Goal: Task Accomplishment & Management: Manage account settings

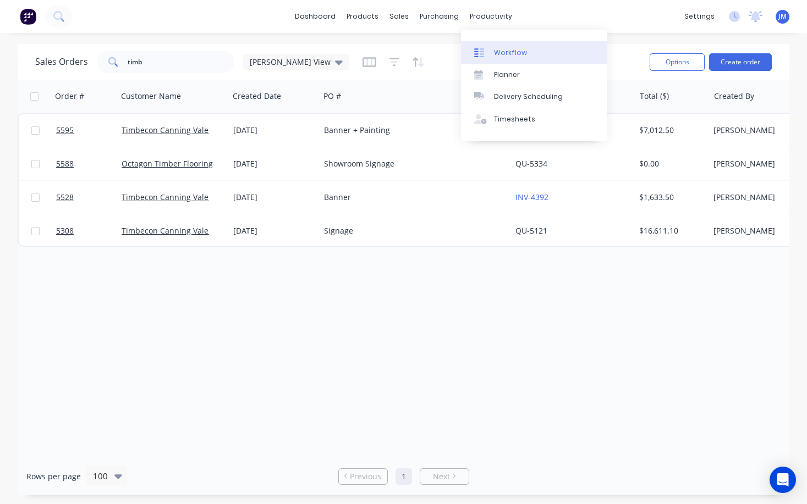
click at [508, 50] on div "Workflow" at bounding box center [510, 53] width 33 height 10
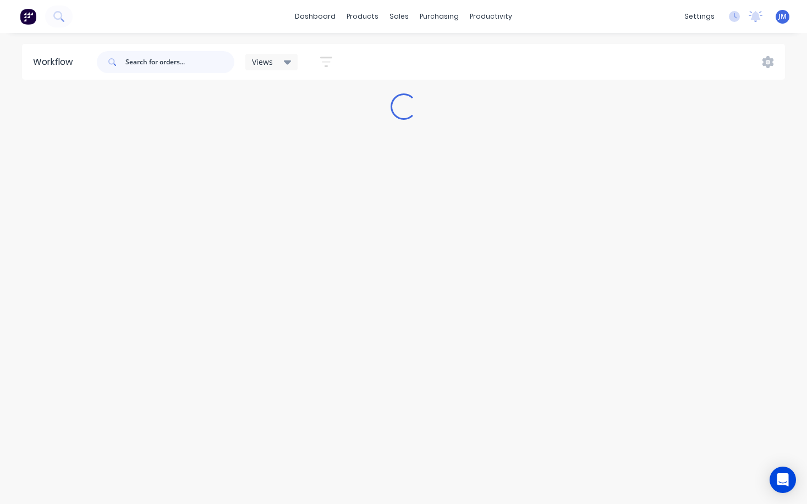
click at [172, 65] on input "text" at bounding box center [179, 62] width 109 height 22
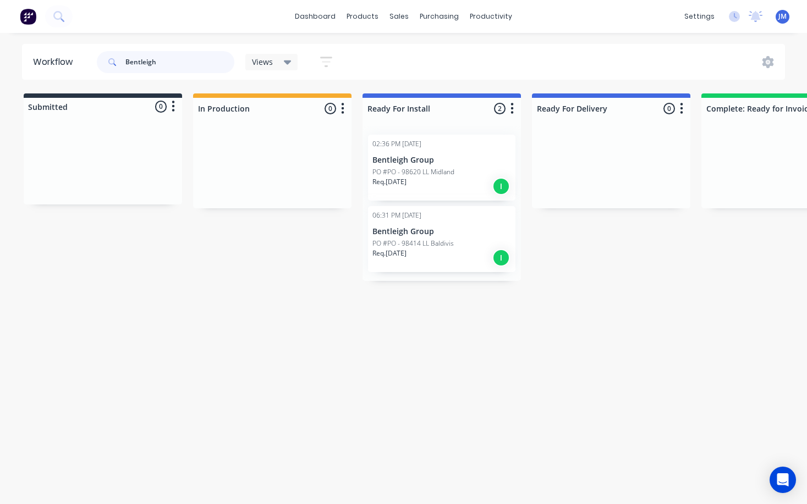
type input "Bentleigh"
drag, startPoint x: 172, startPoint y: 65, endPoint x: 326, endPoint y: 263, distance: 250.9
click at [326, 263] on div "Submitted 0 Status colour #273444 hex #273444 Save Cancel Summaries Total order…" at bounding box center [670, 187] width 1356 height 188
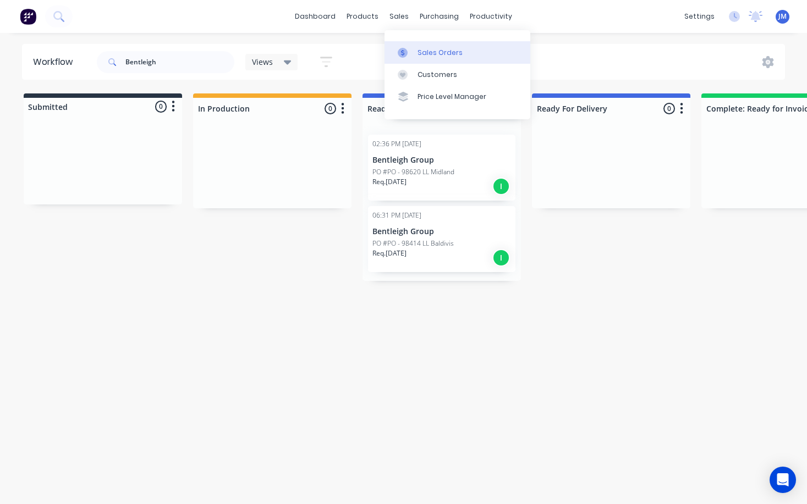
click at [421, 52] on div "Sales Orders" at bounding box center [439, 53] width 45 height 10
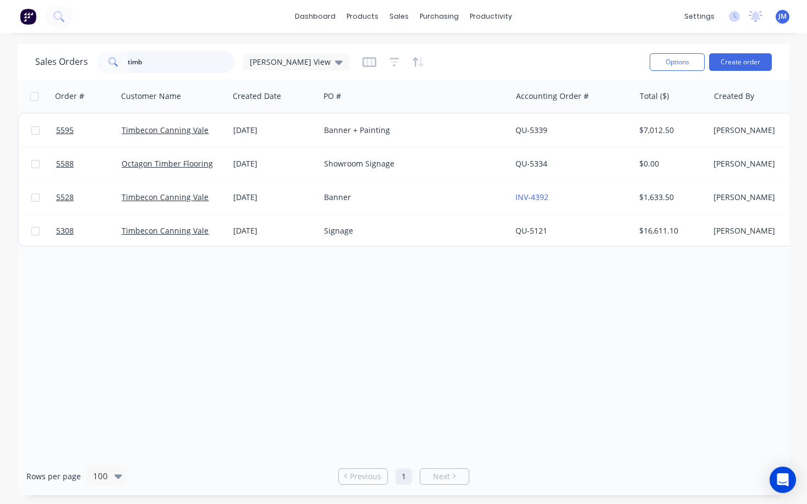
click at [172, 65] on input "timb" at bounding box center [181, 62] width 107 height 22
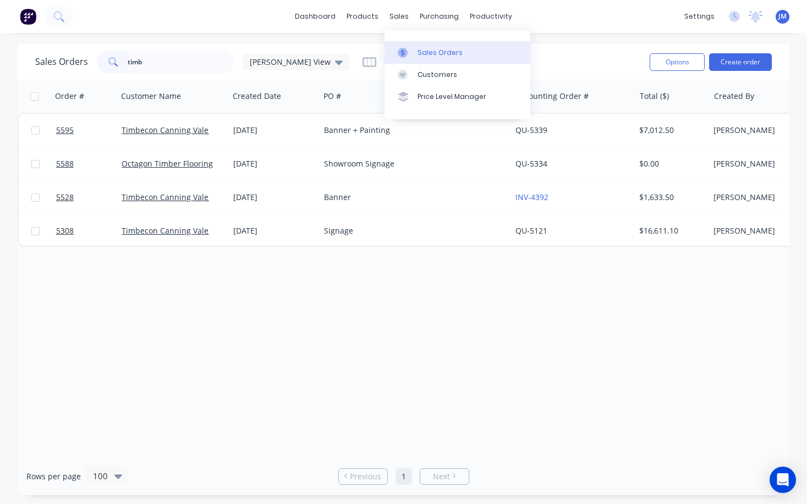
click at [425, 51] on div "Sales Orders" at bounding box center [439, 53] width 45 height 10
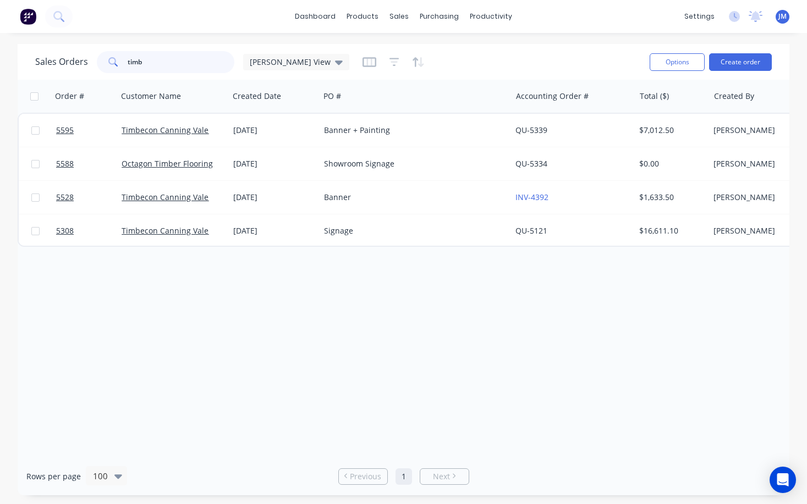
click at [181, 62] on input "timb" at bounding box center [181, 62] width 107 height 22
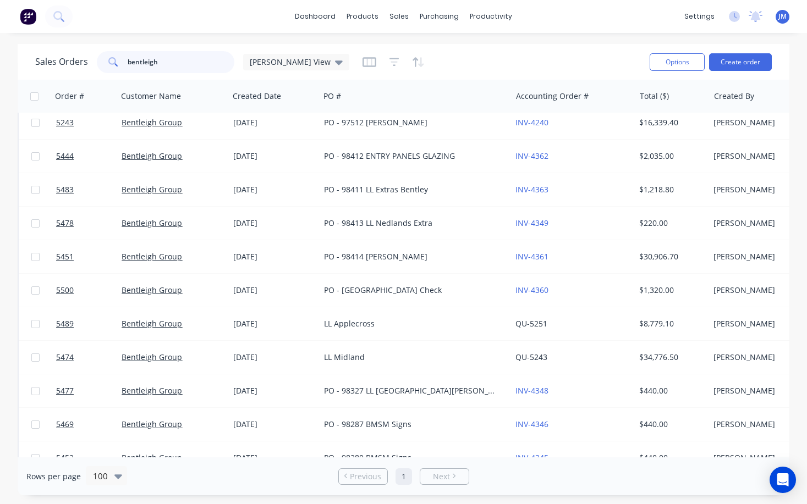
scroll to position [210, 0]
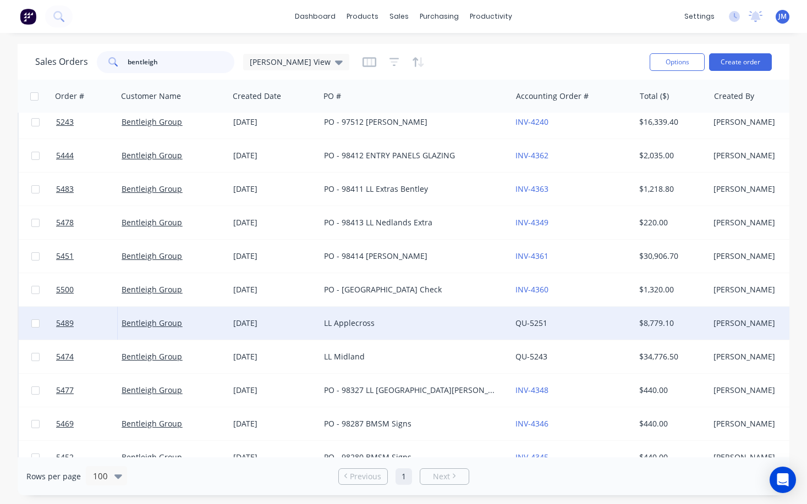
type input "bentleigh"
click at [332, 321] on div "LL Applecross" at bounding box center [411, 323] width 174 height 11
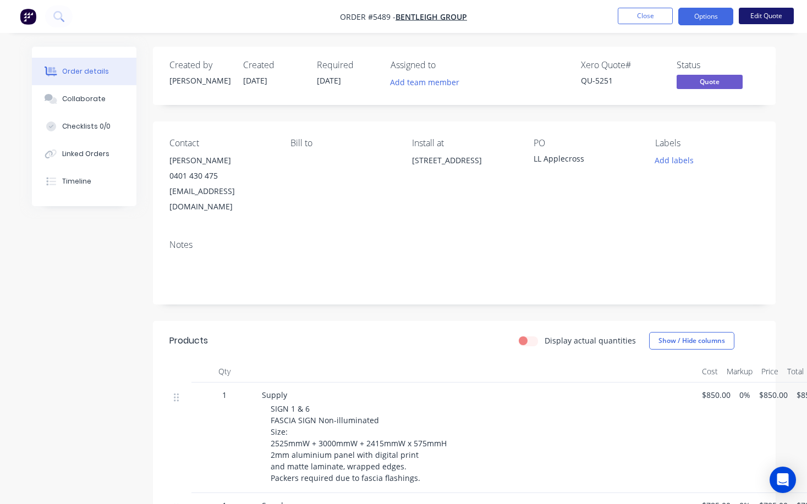
click at [751, 21] on button "Edit Quote" at bounding box center [766, 16] width 55 height 16
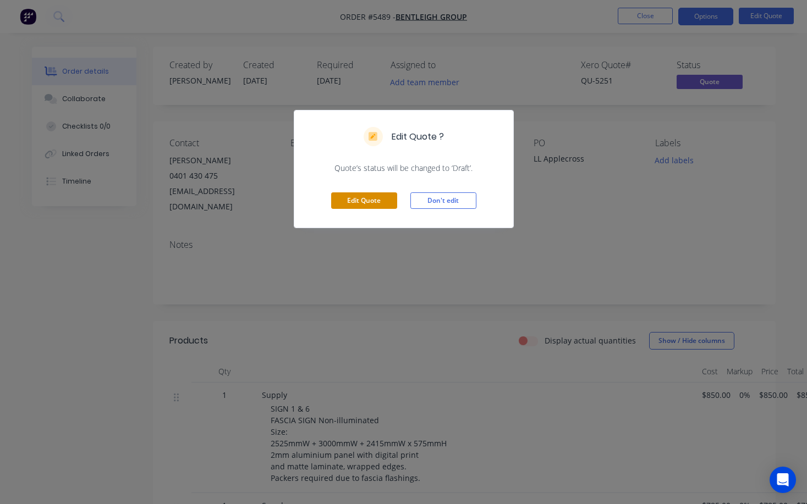
click at [375, 202] on button "Edit Quote" at bounding box center [364, 200] width 66 height 16
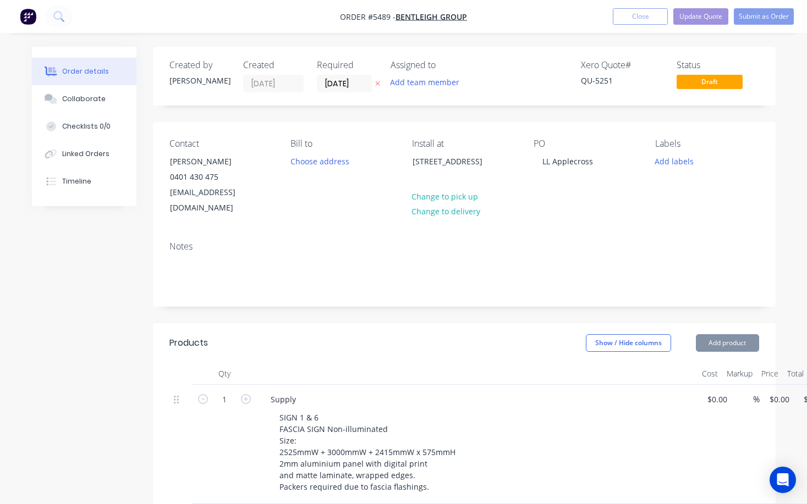
type input "$850.00"
type input "$785.00"
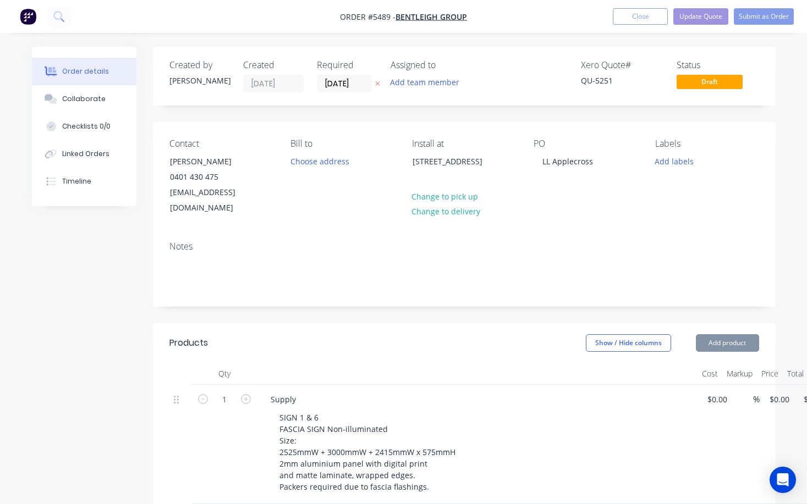
type input "$785.00"
type input "$140.00"
type input "$590.00"
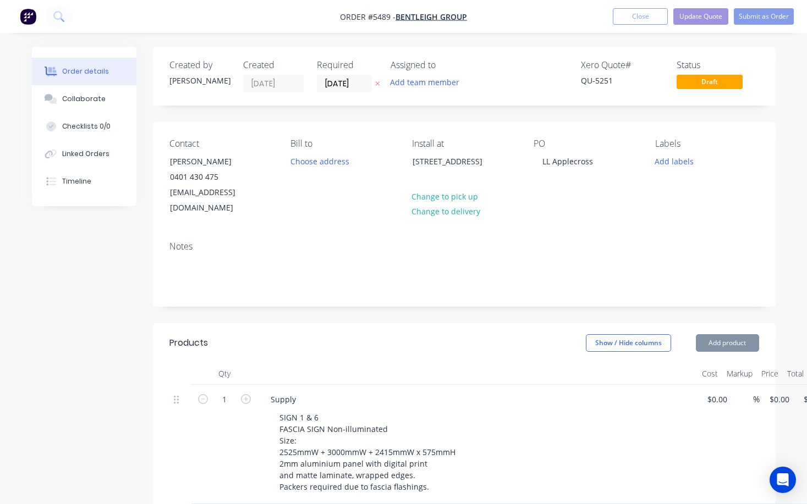
type input "$590.00"
type input "$1,650.00"
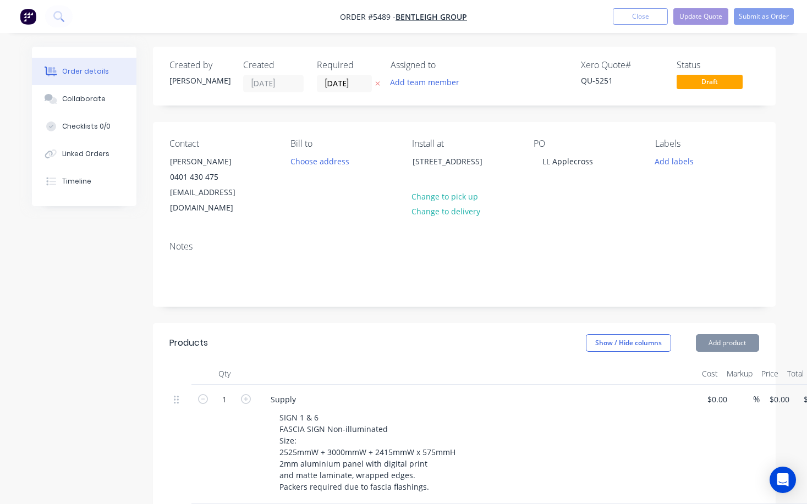
type input "$200.00"
type input "$150.00"
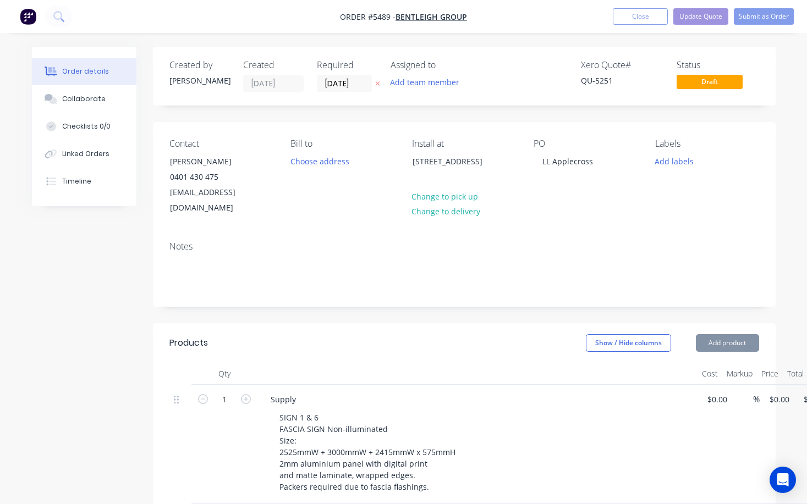
type input "$150.00"
type input "$140.00"
type input "$25.00"
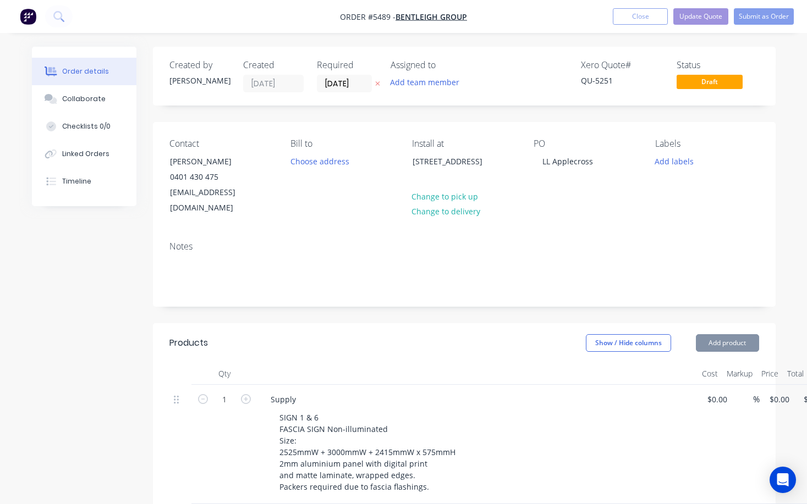
type input "$25.00"
type input "$95.00"
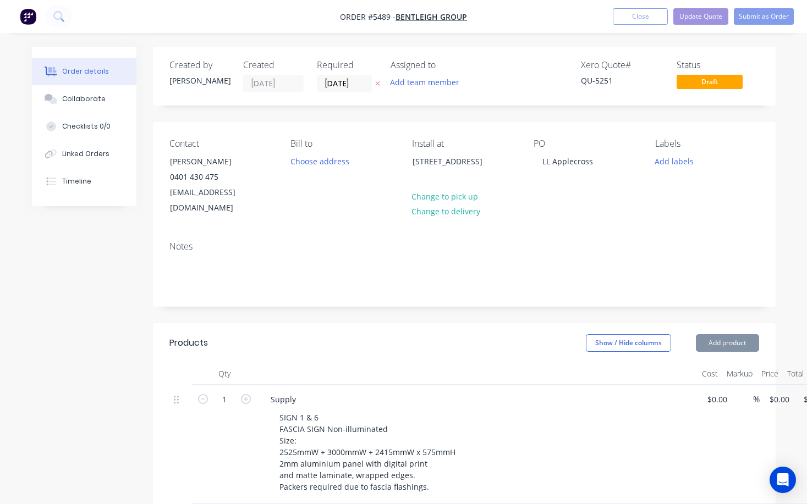
type input "$2,500.00"
type input "$390.00"
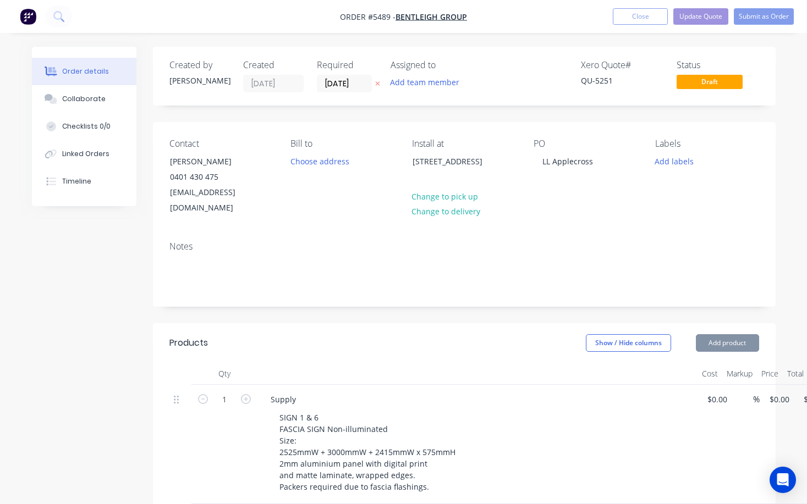
type input "$390.00"
type input "$466.00"
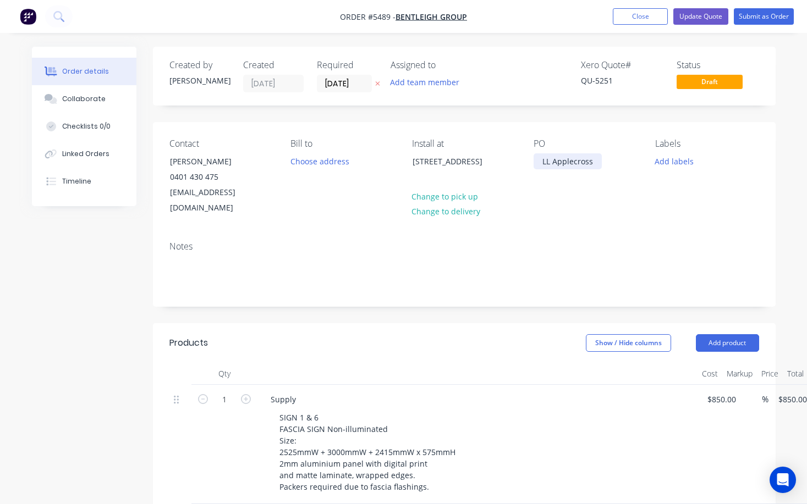
click at [539, 162] on div "LL Applecross" at bounding box center [567, 161] width 68 height 16
paste div
click at [541, 159] on div "98465 LL Applecross" at bounding box center [579, 161] width 92 height 16
click at [550, 158] on div "Po - 98465 LL Applecross" at bounding box center [585, 166] width 104 height 27
click at [766, 18] on button "Submit as Order" at bounding box center [764, 16] width 60 height 16
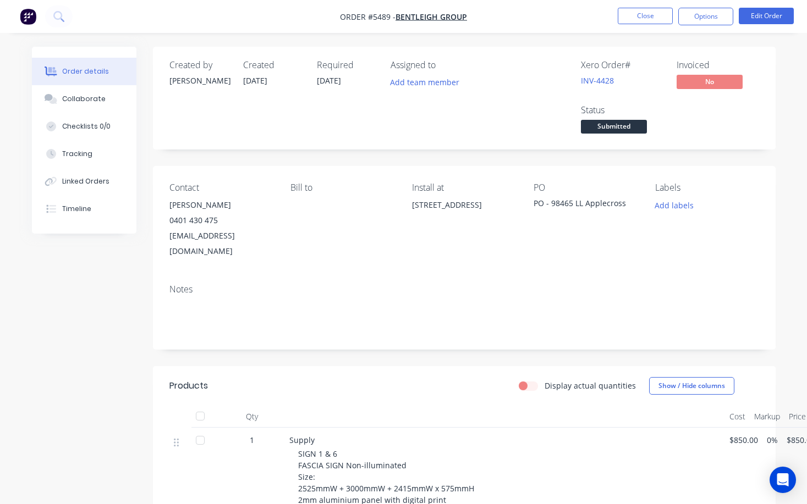
click at [626, 126] on span "Submitted" at bounding box center [614, 127] width 66 height 14
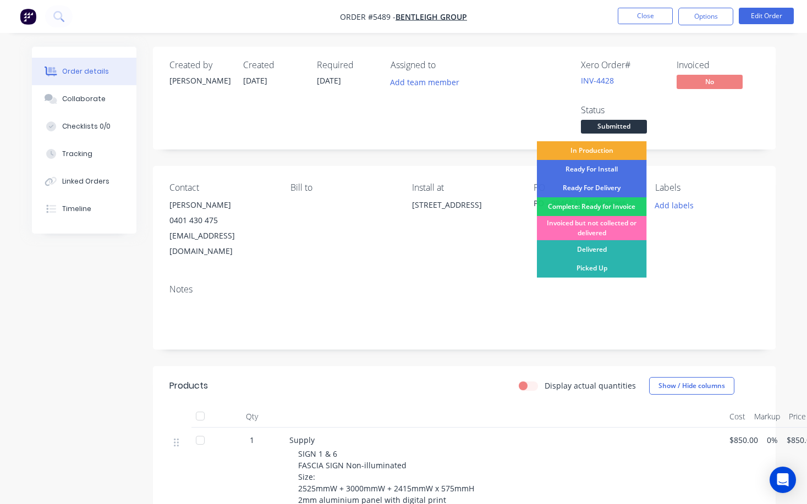
click at [618, 153] on div "In Production" at bounding box center [592, 150] width 110 height 19
